Goal: Information Seeking & Learning: Learn about a topic

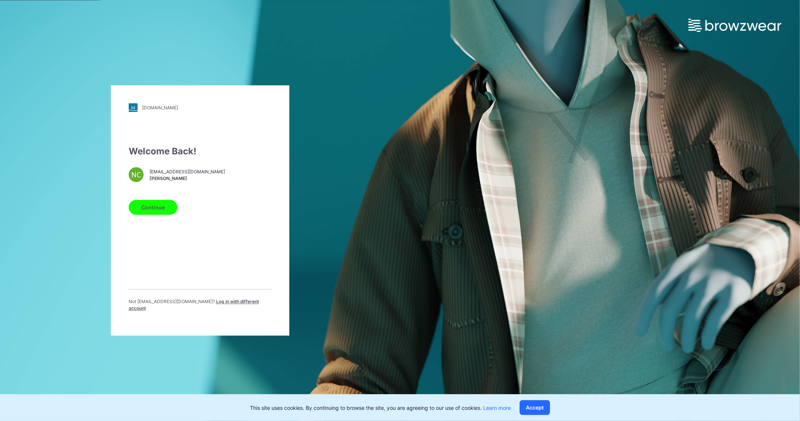
click at [173, 206] on button "Continue" at bounding box center [153, 207] width 49 height 15
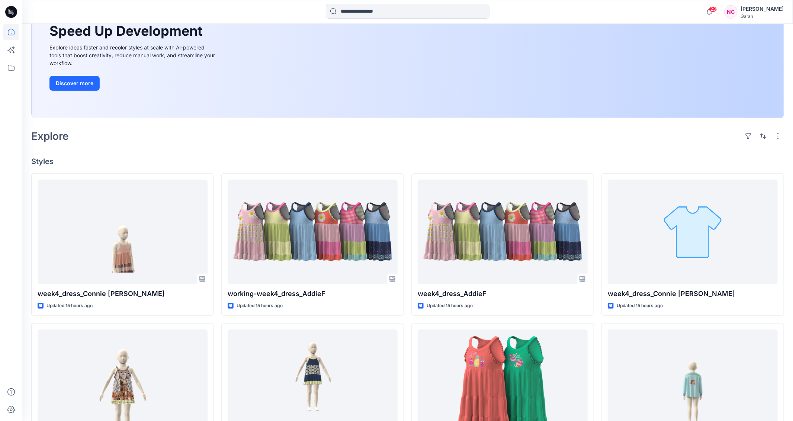
scroll to position [227, 0]
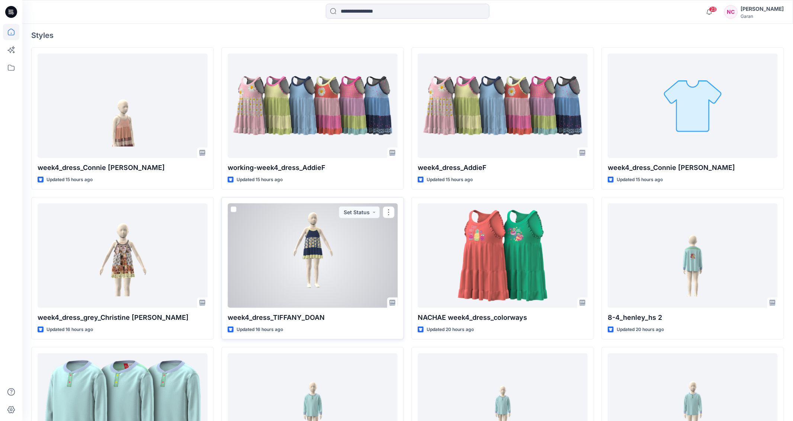
click at [323, 262] on div at bounding box center [312, 255] width 170 height 104
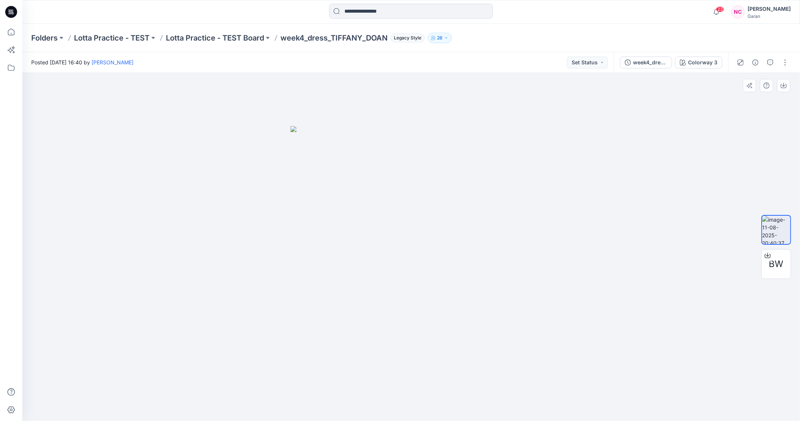
click at [404, 214] on img at bounding box center [411, 273] width 242 height 295
drag, startPoint x: 412, startPoint y: 230, endPoint x: 323, endPoint y: 234, distance: 89.7
drag, startPoint x: 419, startPoint y: 342, endPoint x: 419, endPoint y: 280, distance: 62.8
click at [399, 329] on img at bounding box center [411, 273] width 242 height 295
click at [423, 242] on img at bounding box center [411, 273] width 242 height 295
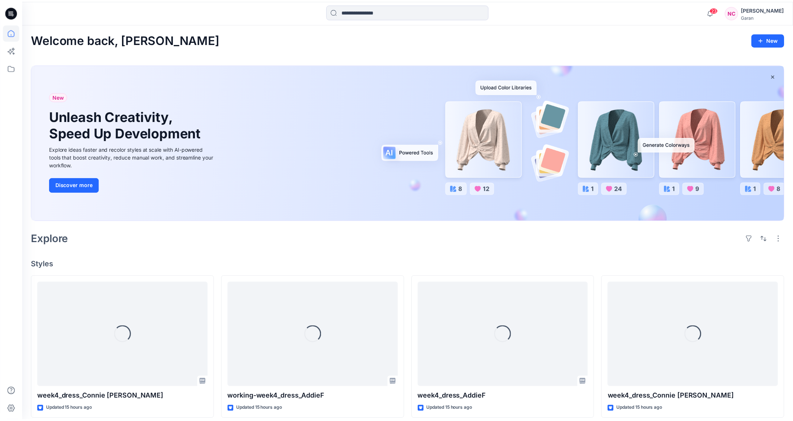
scroll to position [227, 0]
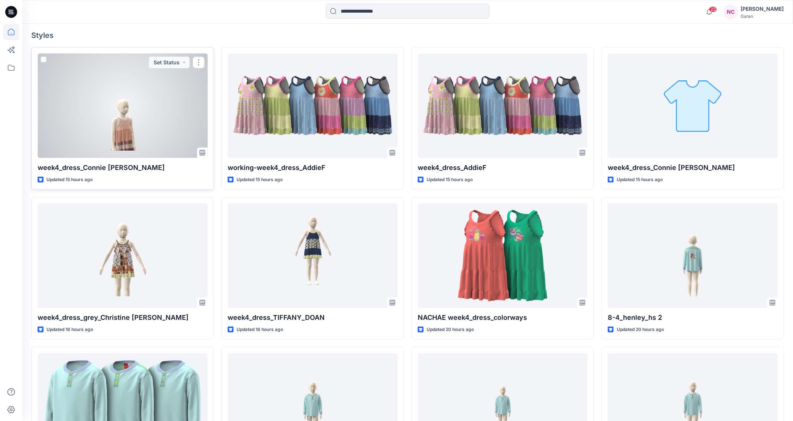
click at [134, 129] on div at bounding box center [123, 106] width 170 height 104
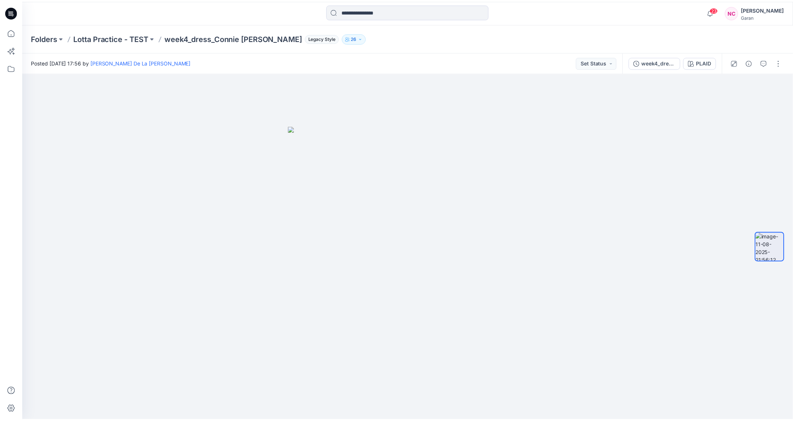
scroll to position [227, 0]
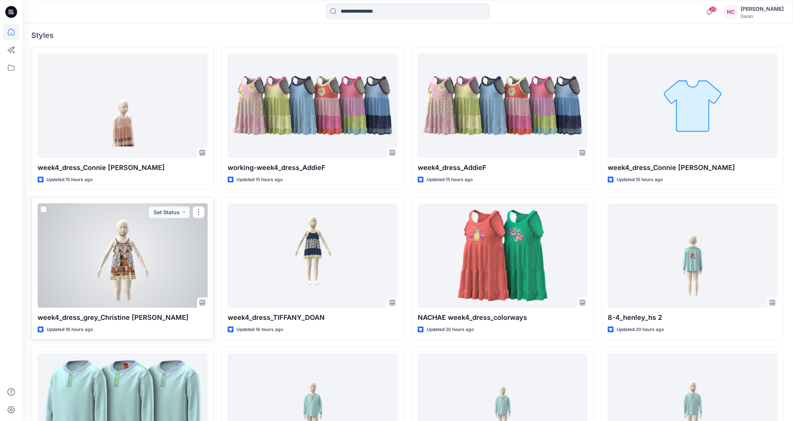
click at [115, 266] on div at bounding box center [123, 255] width 170 height 104
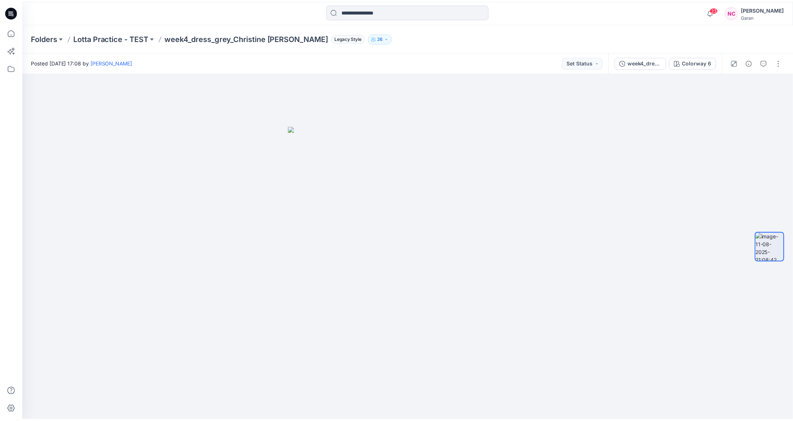
scroll to position [227, 0]
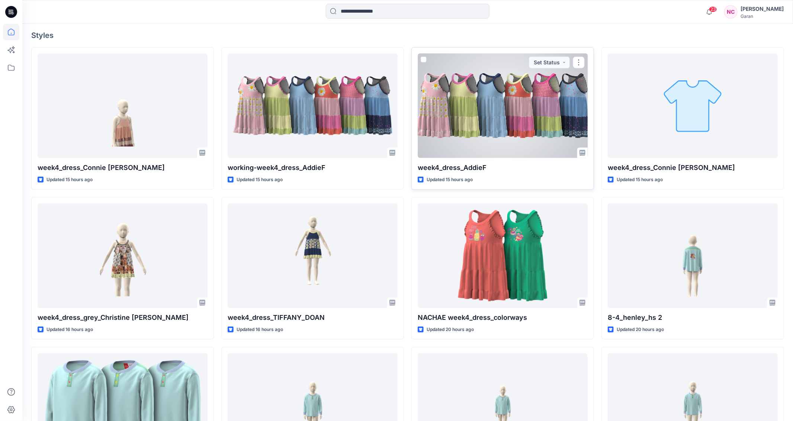
click at [474, 115] on div at bounding box center [502, 106] width 170 height 104
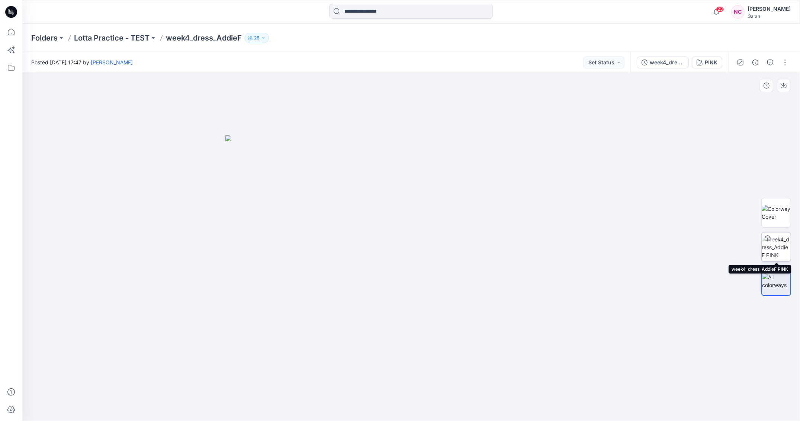
click at [777, 248] on img at bounding box center [775, 246] width 29 height 23
